Goal: Task Accomplishment & Management: Manage account settings

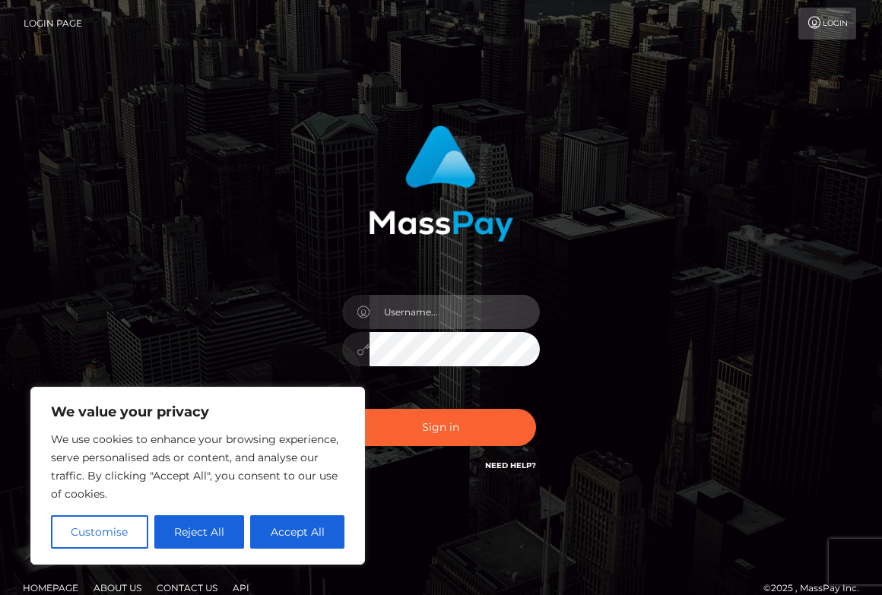
click at [415, 305] on input "text" at bounding box center [455, 312] width 170 height 34
type input "[EMAIL_ADDRESS][DOMAIN_NAME]"
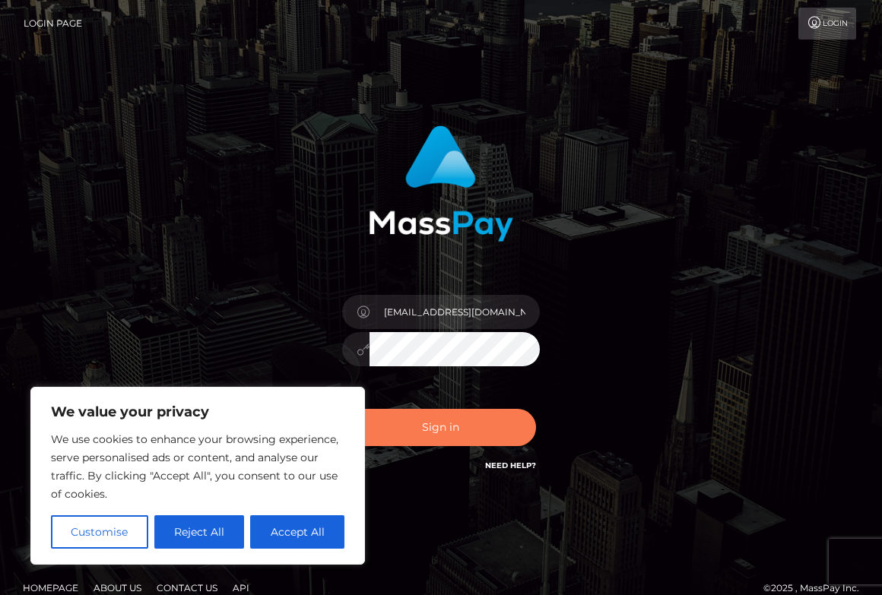
click at [459, 426] on button "Sign in" at bounding box center [441, 427] width 190 height 37
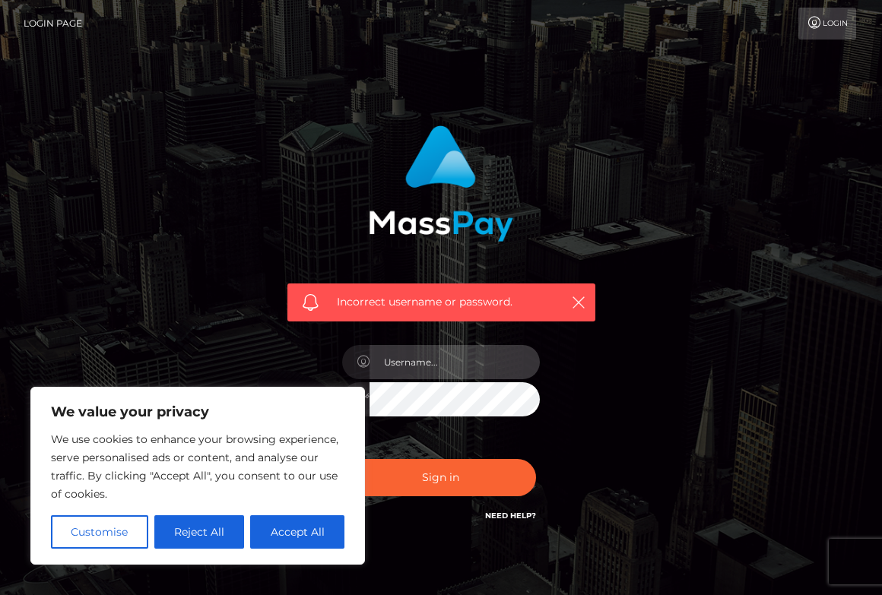
click at [441, 353] on input "text" at bounding box center [455, 362] width 170 height 34
type input "[EMAIL_ADDRESS][DOMAIN_NAME]"
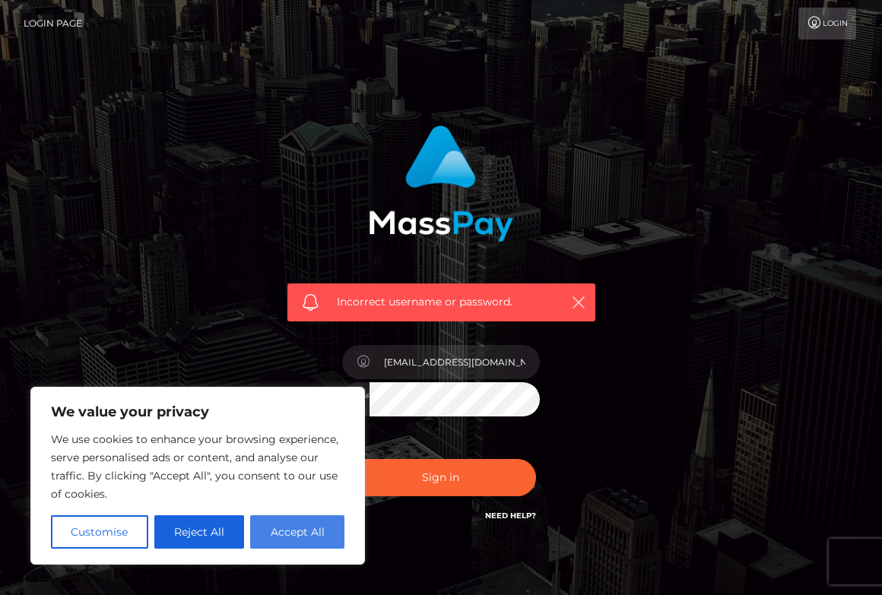
click at [291, 540] on button "Accept All" at bounding box center [297, 532] width 94 height 33
checkbox input "true"
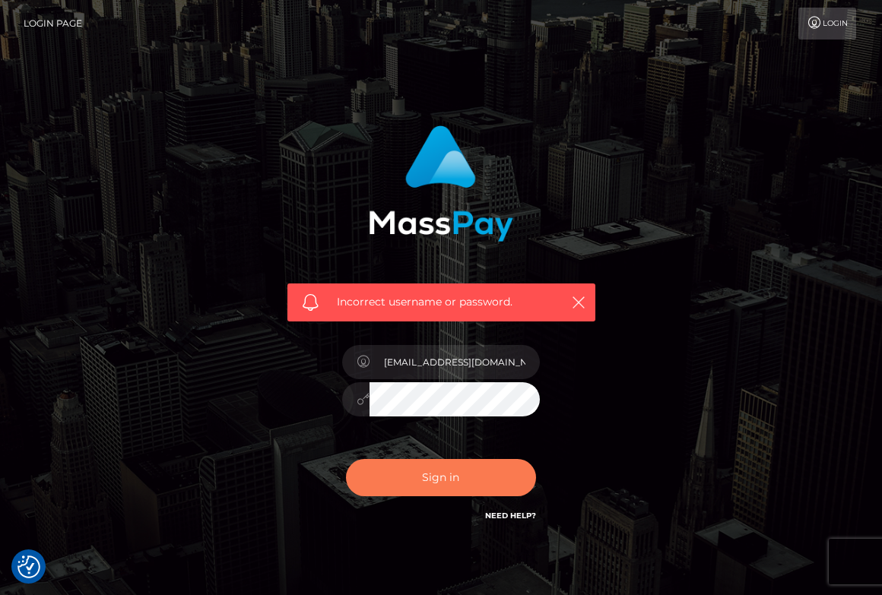
click at [435, 474] on button "Sign in" at bounding box center [441, 477] width 190 height 37
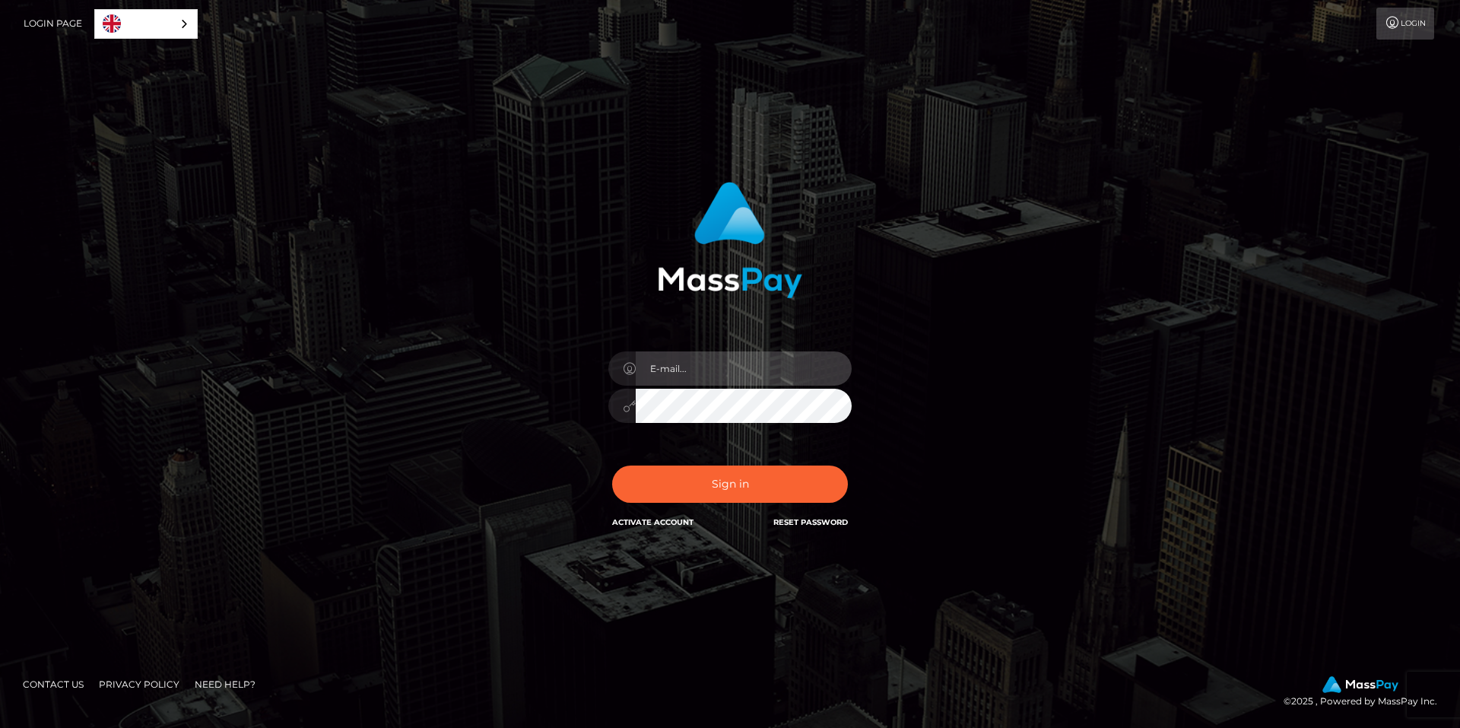
type input "[EMAIL_ADDRESS][DOMAIN_NAME]"
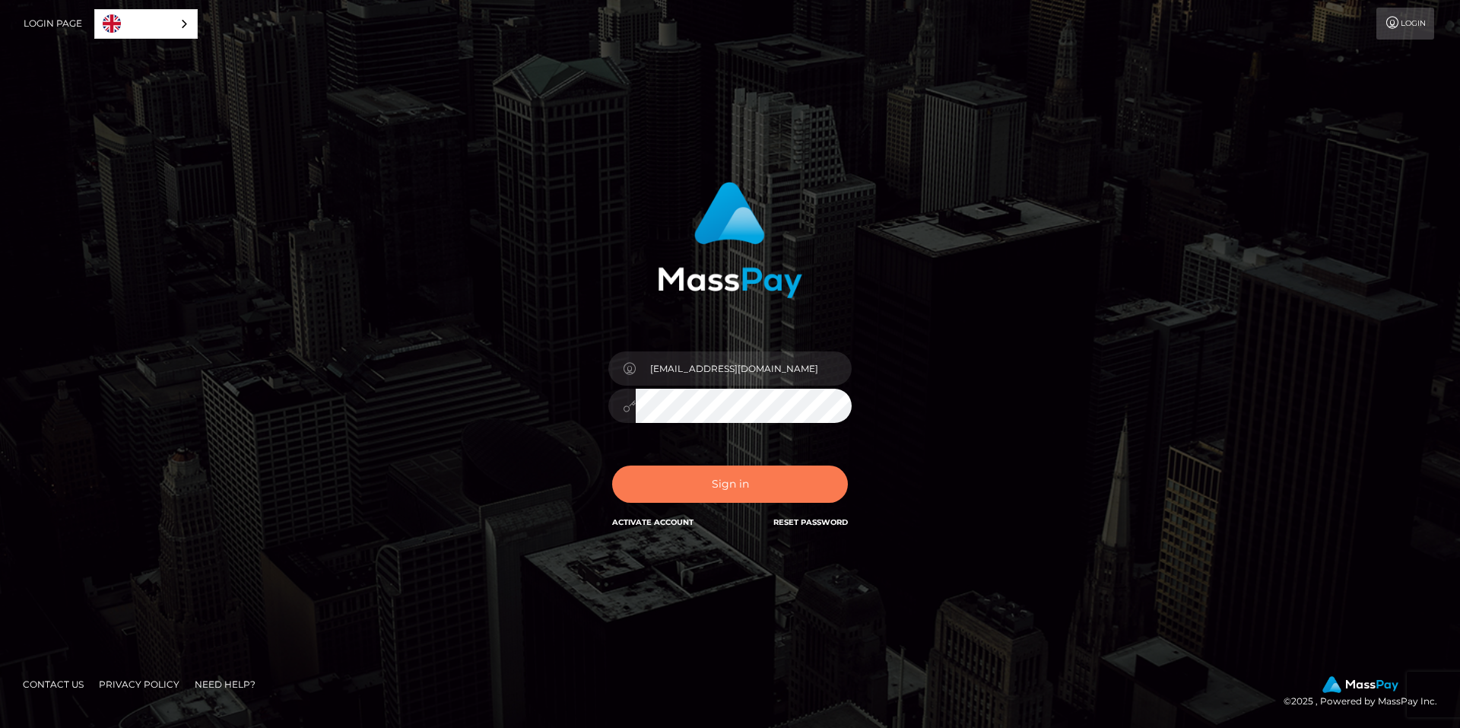
click at [666, 481] on button "Sign in" at bounding box center [730, 483] width 236 height 37
